Goal: Navigation & Orientation: Find specific page/section

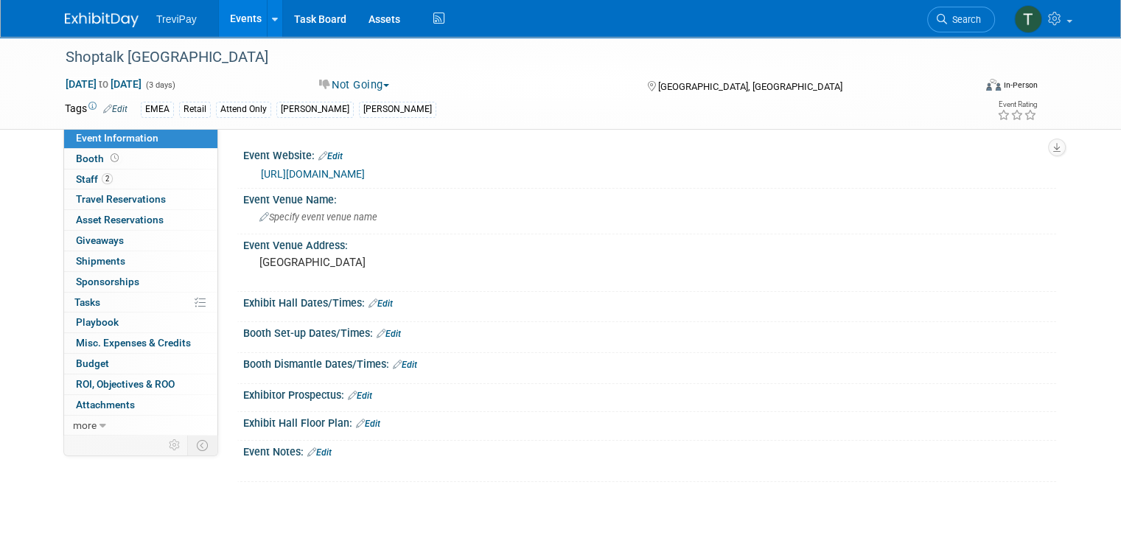
click at [228, 19] on link "Events" at bounding box center [246, 18] width 54 height 37
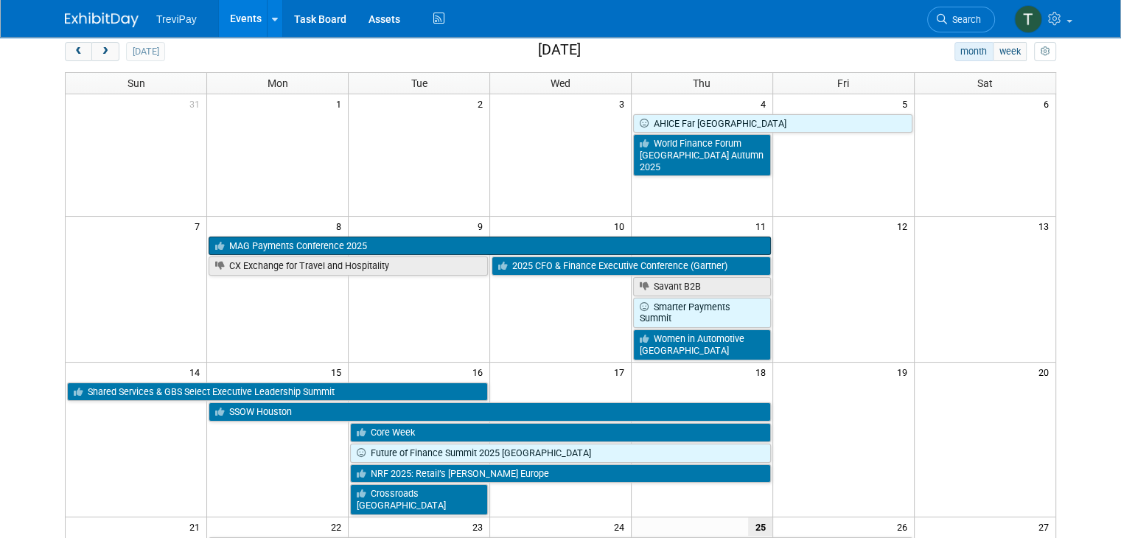
scroll to position [27, 0]
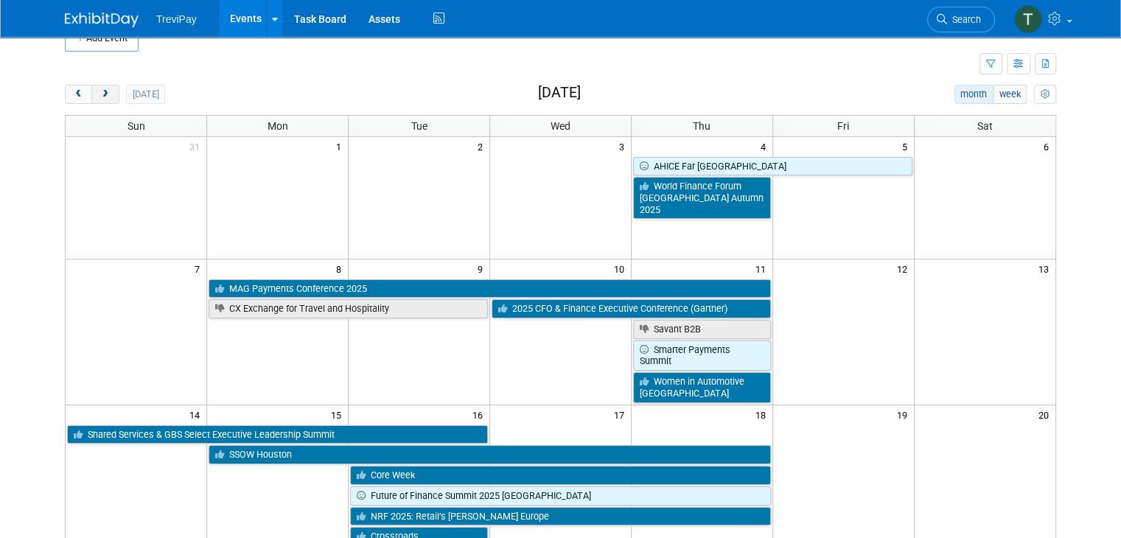
click at [99, 90] on span "next" at bounding box center [104, 95] width 11 height 10
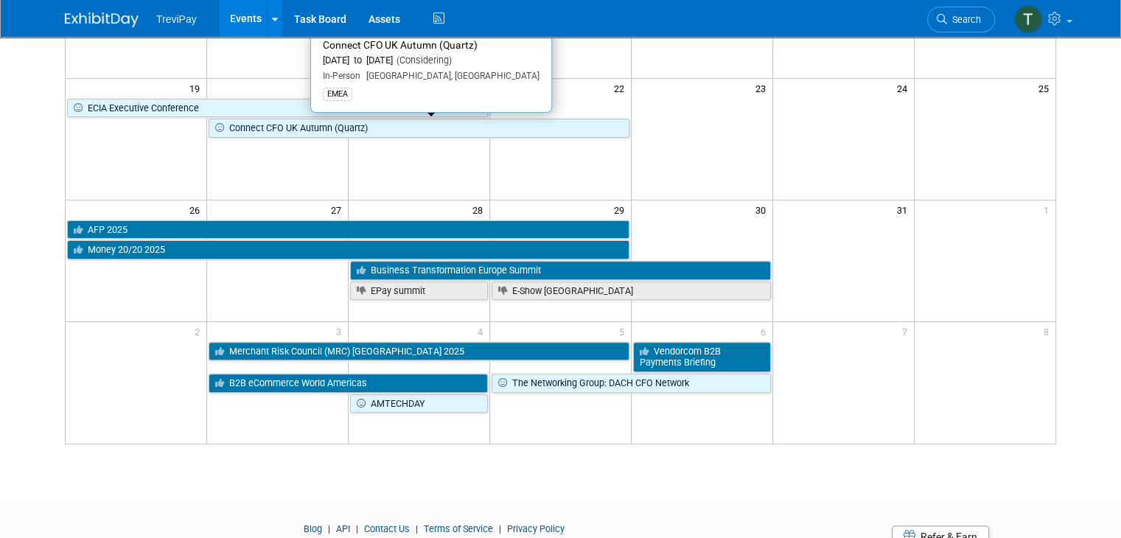
scroll to position [451, 0]
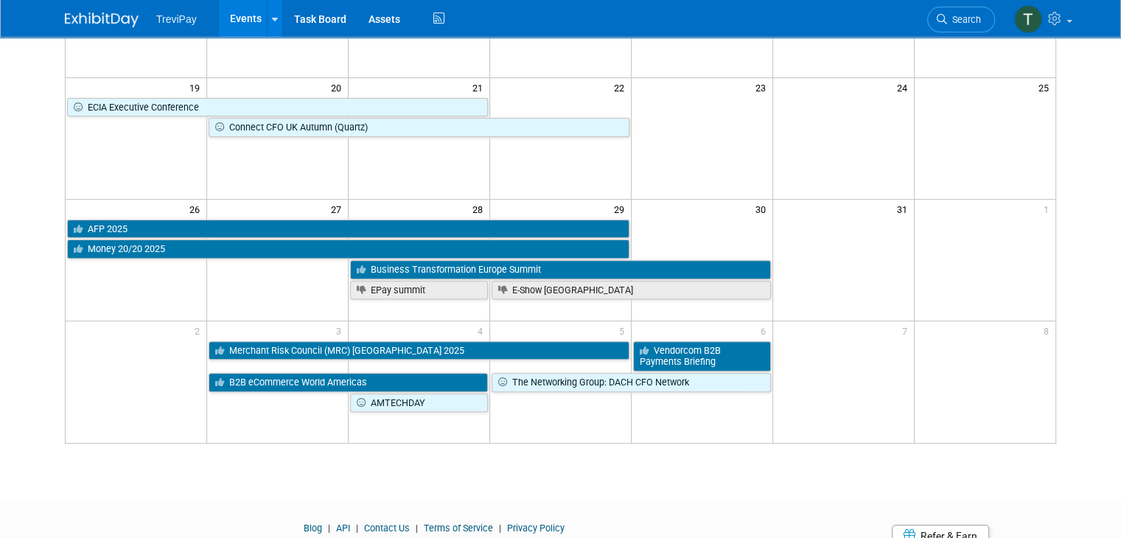
click at [881, 257] on td at bounding box center [842, 259] width 141 height 82
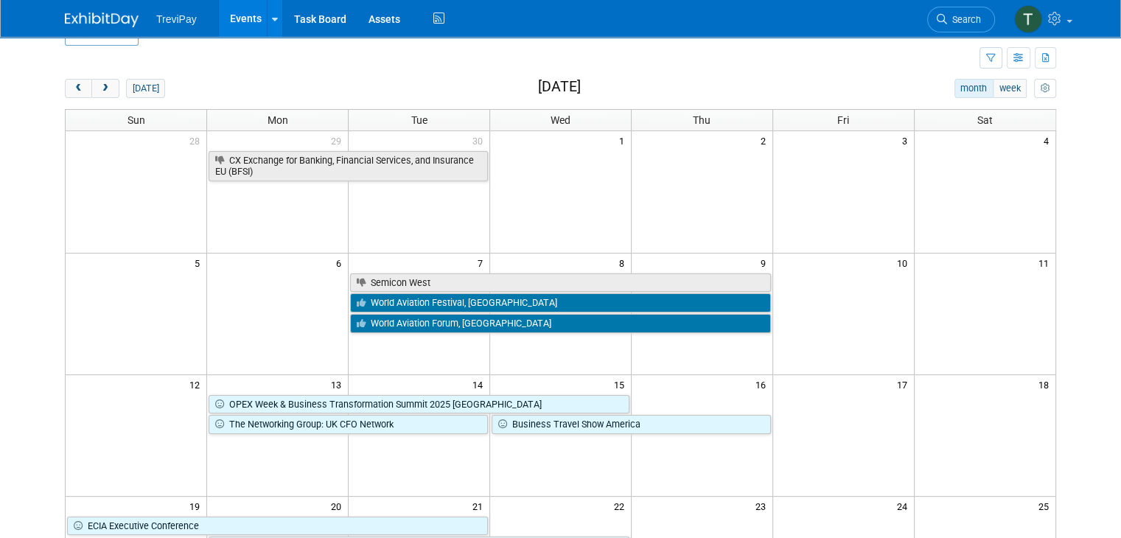
scroll to position [31, 0]
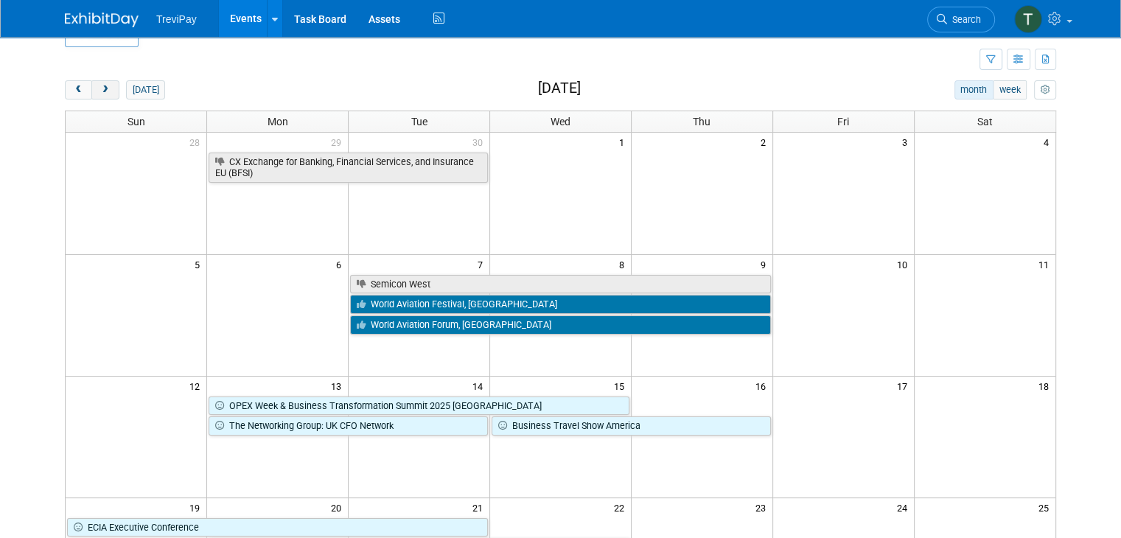
click at [99, 91] on span "next" at bounding box center [104, 90] width 11 height 10
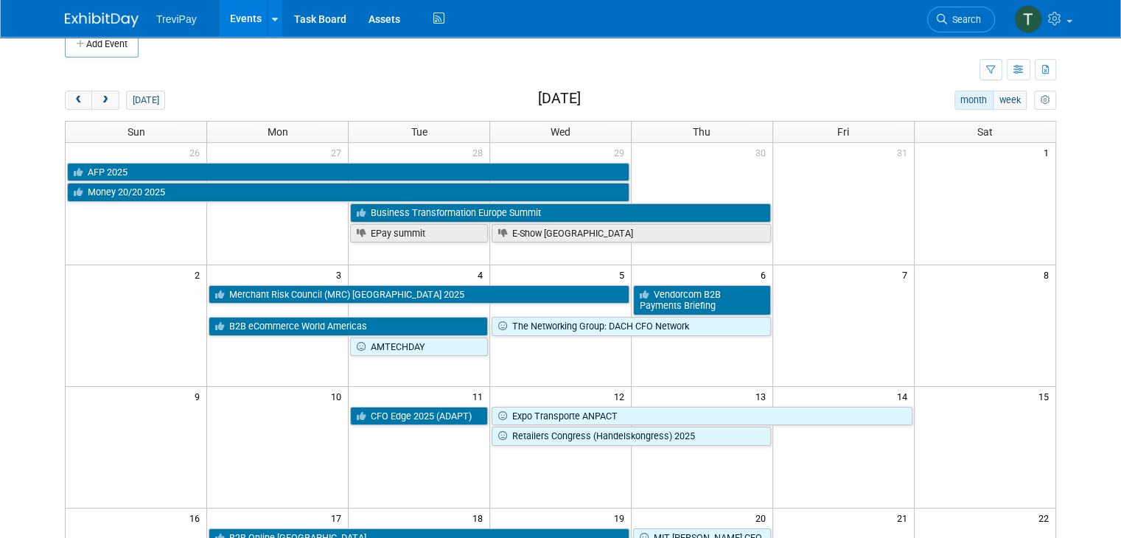
scroll to position [0, 0]
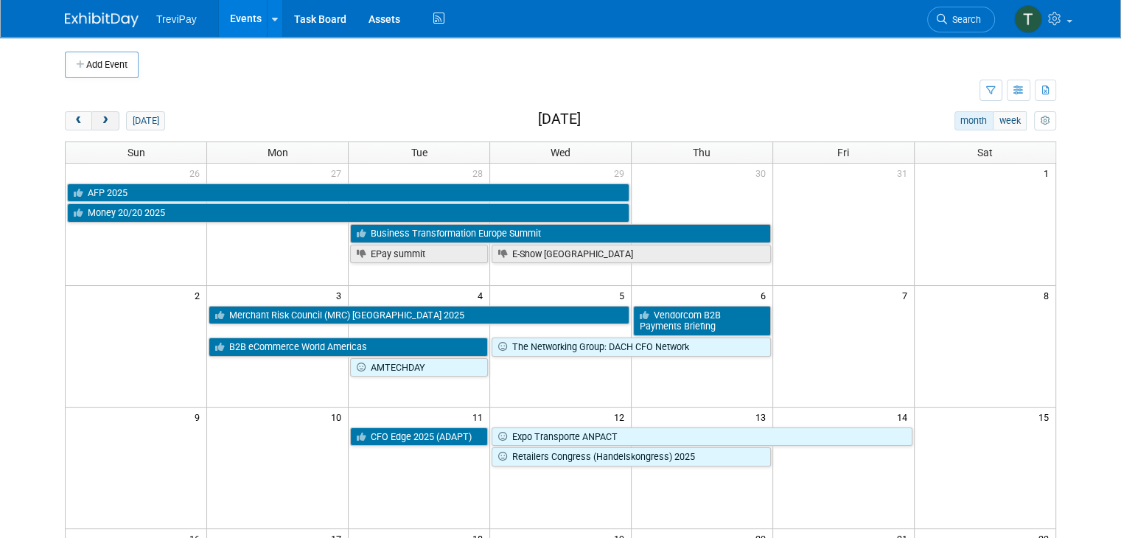
click at [91, 125] on button "next" at bounding box center [104, 120] width 27 height 19
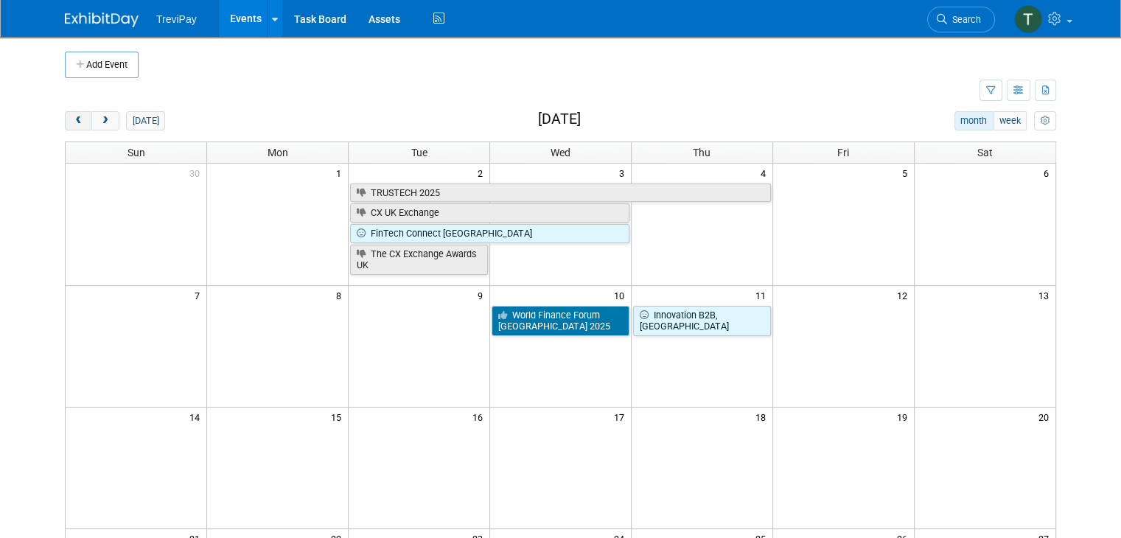
click at [71, 118] on button "prev" at bounding box center [78, 120] width 27 height 19
